Goal: Find specific page/section: Find specific page/section

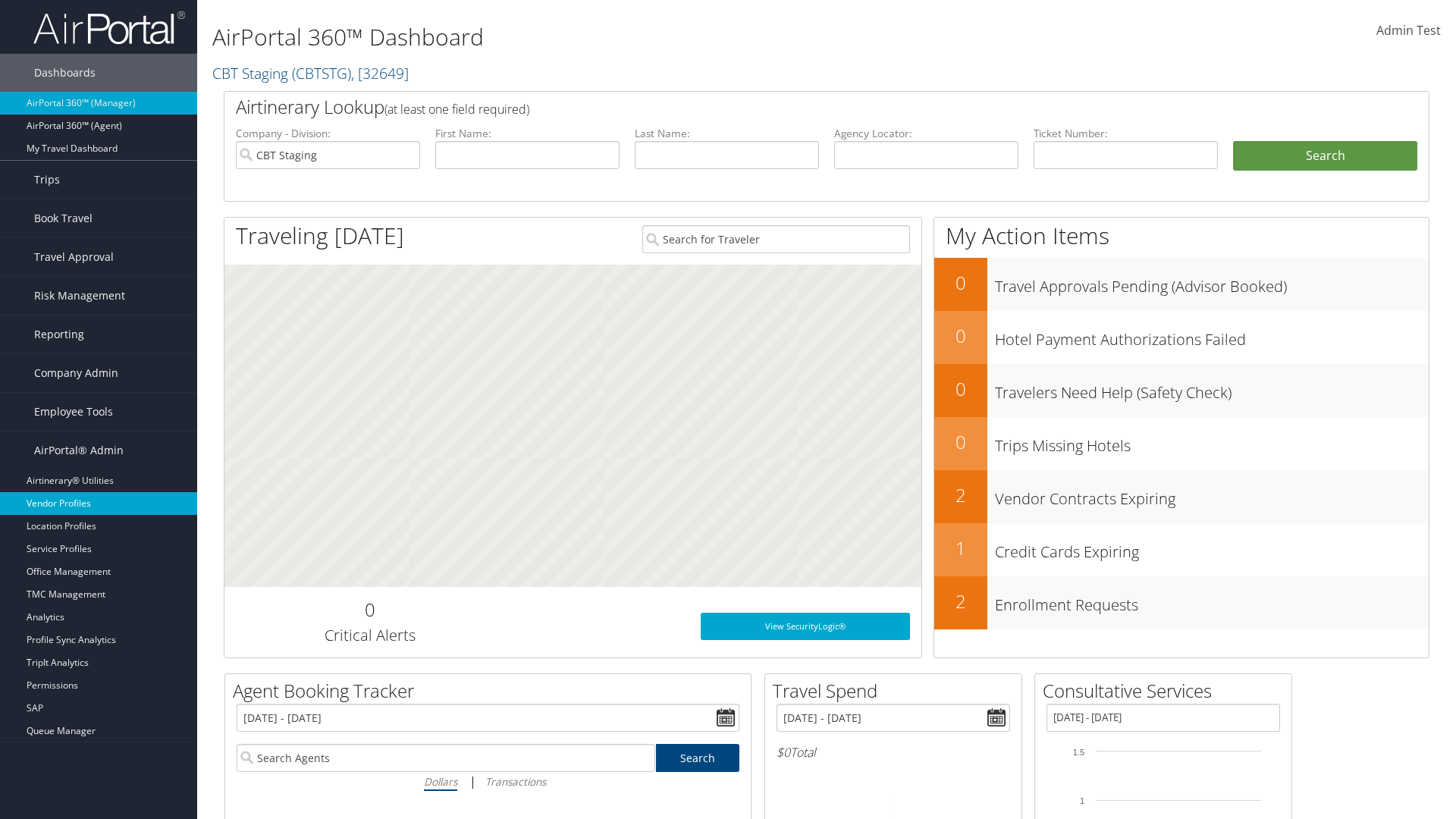
click at [99, 504] on link "Vendor Profiles" at bounding box center [98, 504] width 197 height 23
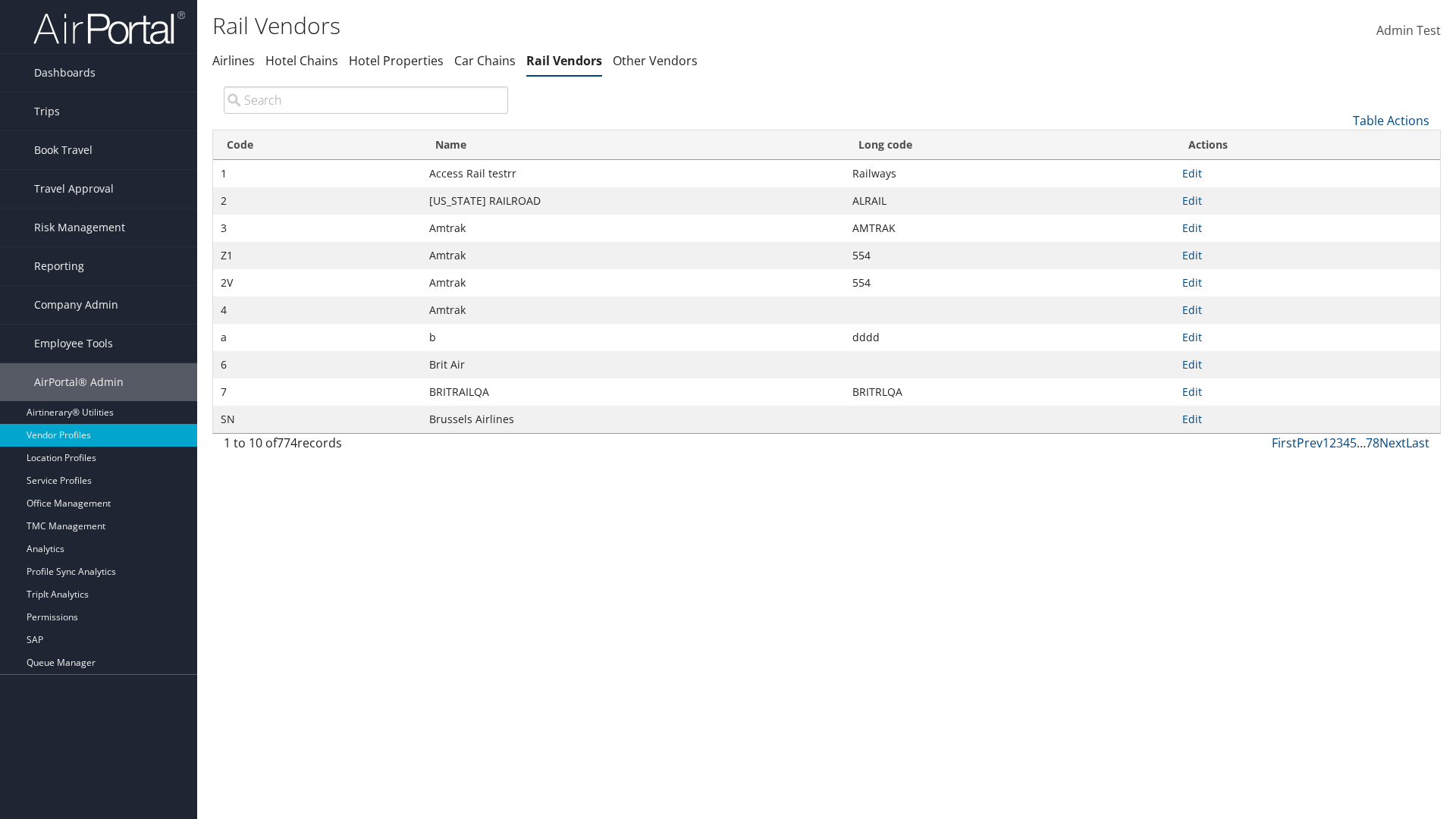
click at [632, 145] on th "Name" at bounding box center [633, 145] width 423 height 30
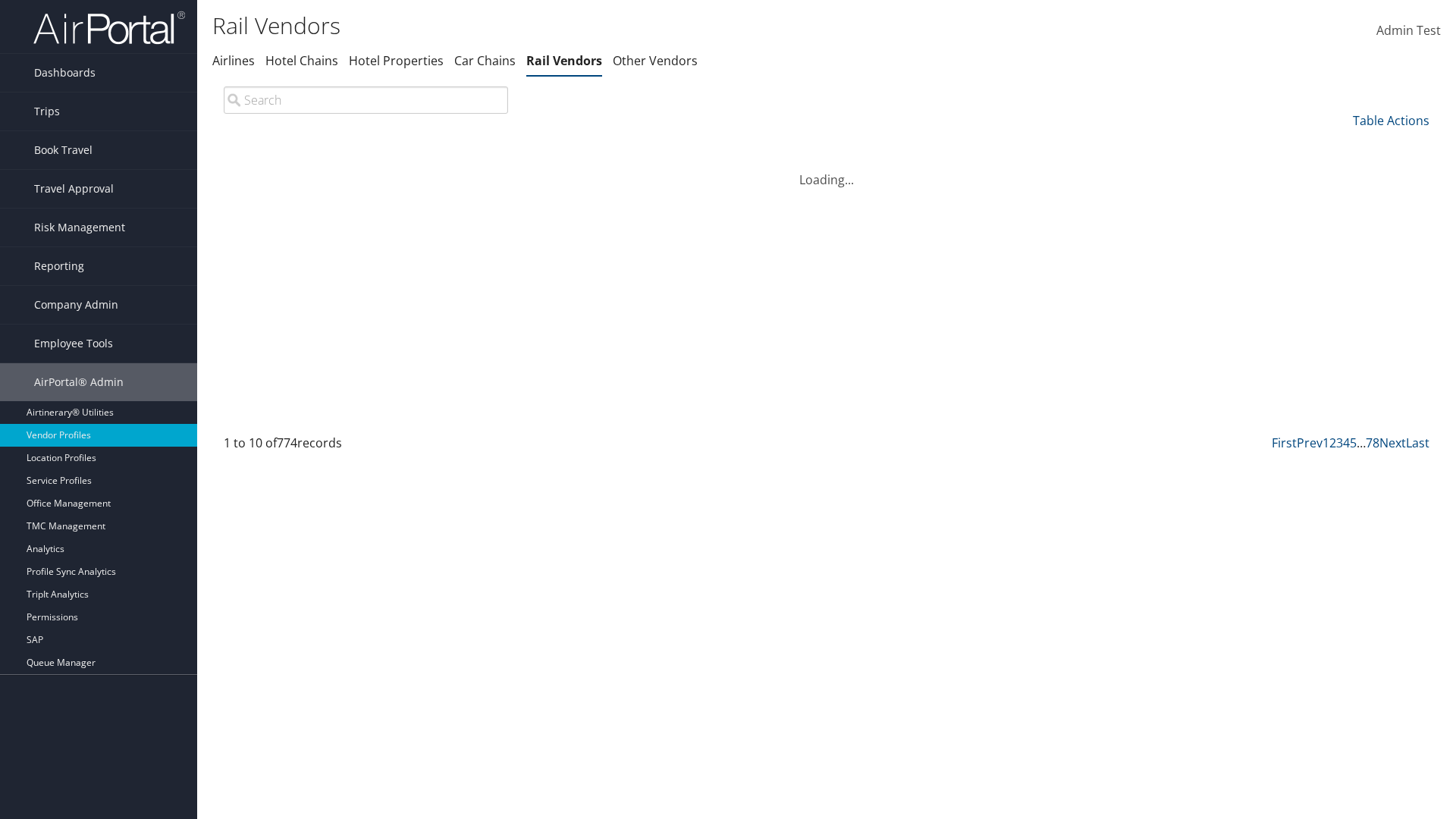
click at [632, 145] on th "Name" at bounding box center [633, 145] width 423 height 30
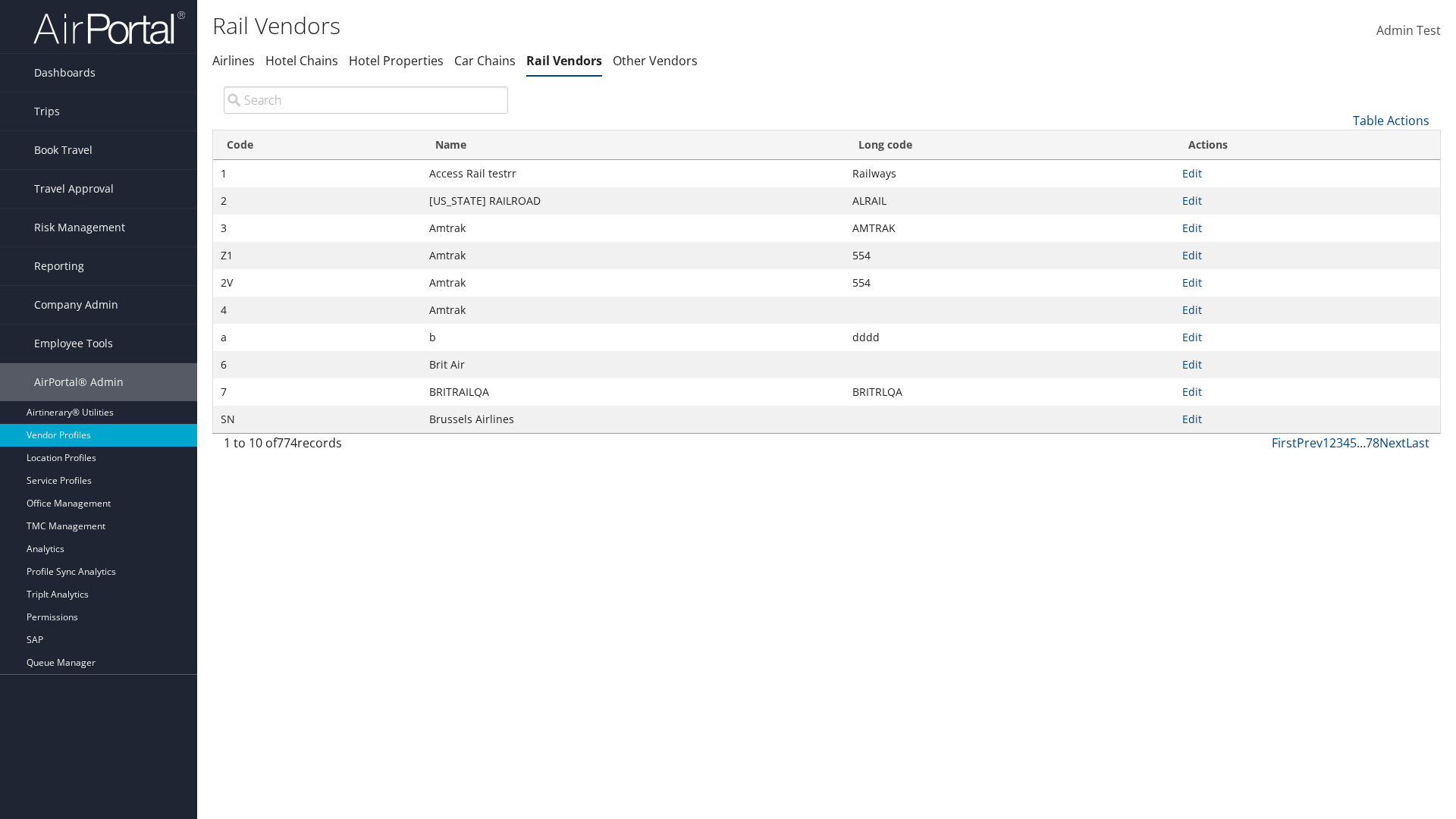
click at [1009, 145] on th "Long code" at bounding box center [1009, 145] width 330 height 30
click at [1390, 120] on link "Table Actions" at bounding box center [1390, 120] width 77 height 17
click at [1340, 221] on link "Page Length" at bounding box center [1341, 222] width 200 height 26
click at [1340, 171] on link "25" at bounding box center [1341, 172] width 200 height 26
